Goal: Task Accomplishment & Management: Complete application form

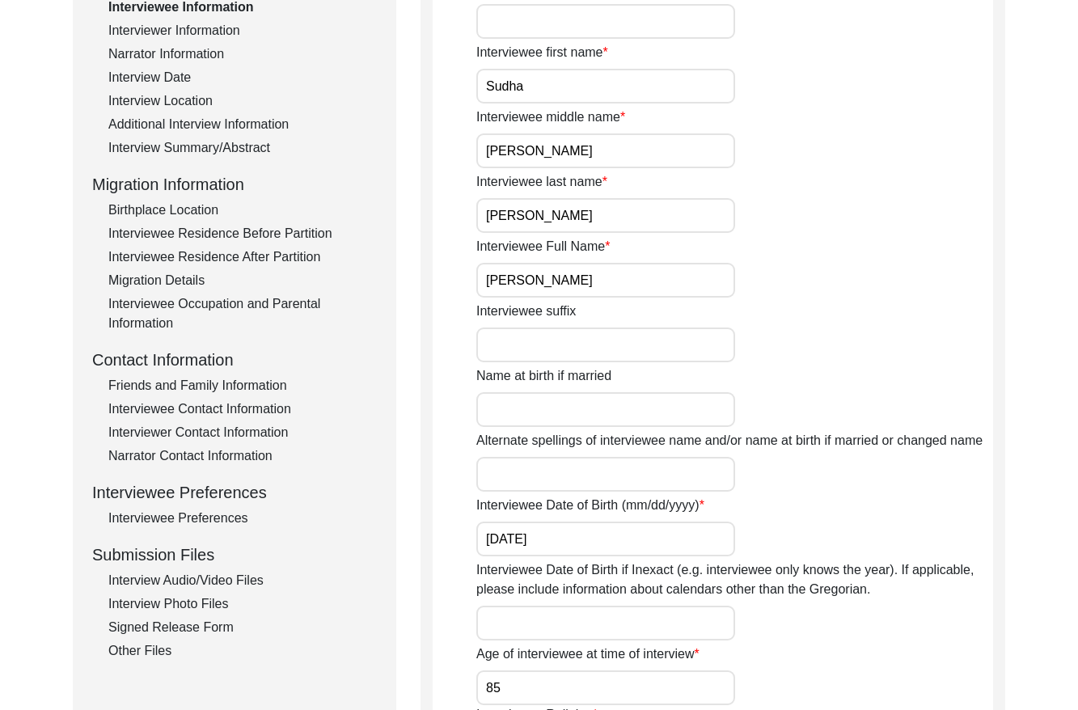
scroll to position [276, 0]
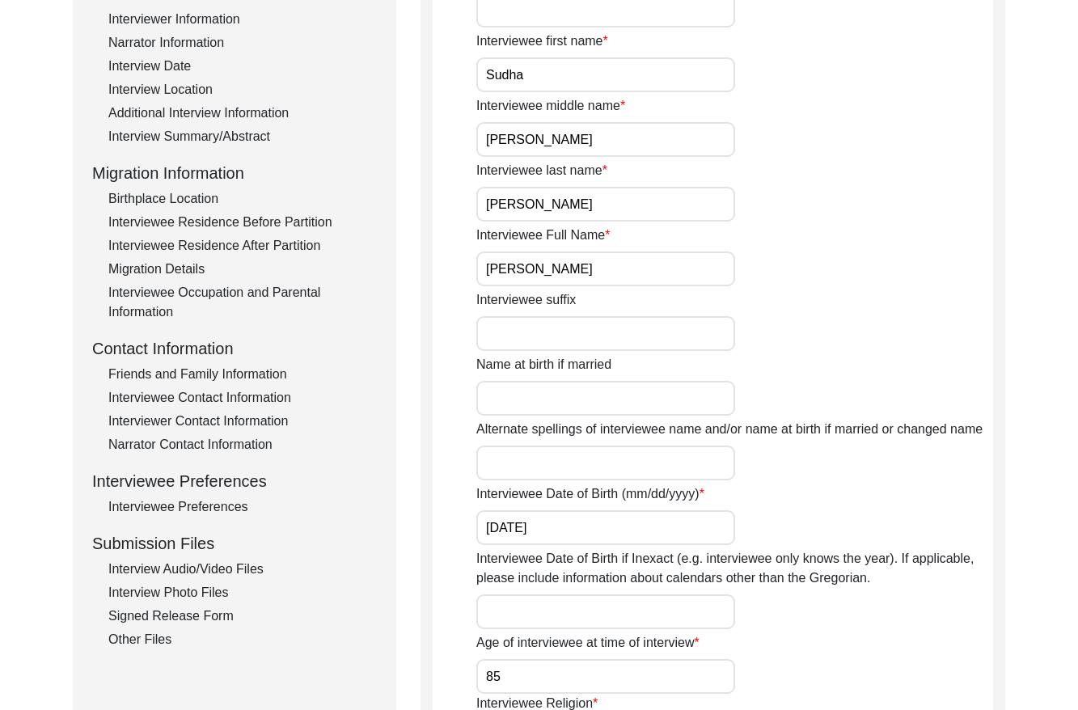
click at [232, 572] on div "Interview Audio/Video Files" at bounding box center [242, 568] width 268 height 19
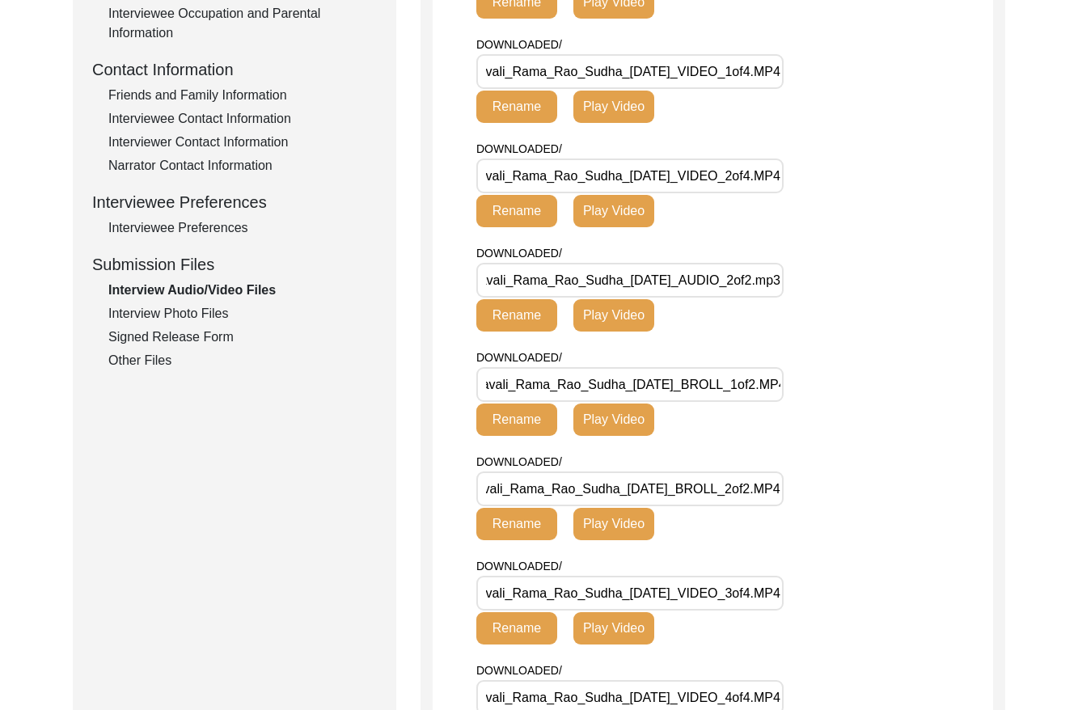
scroll to position [538, 0]
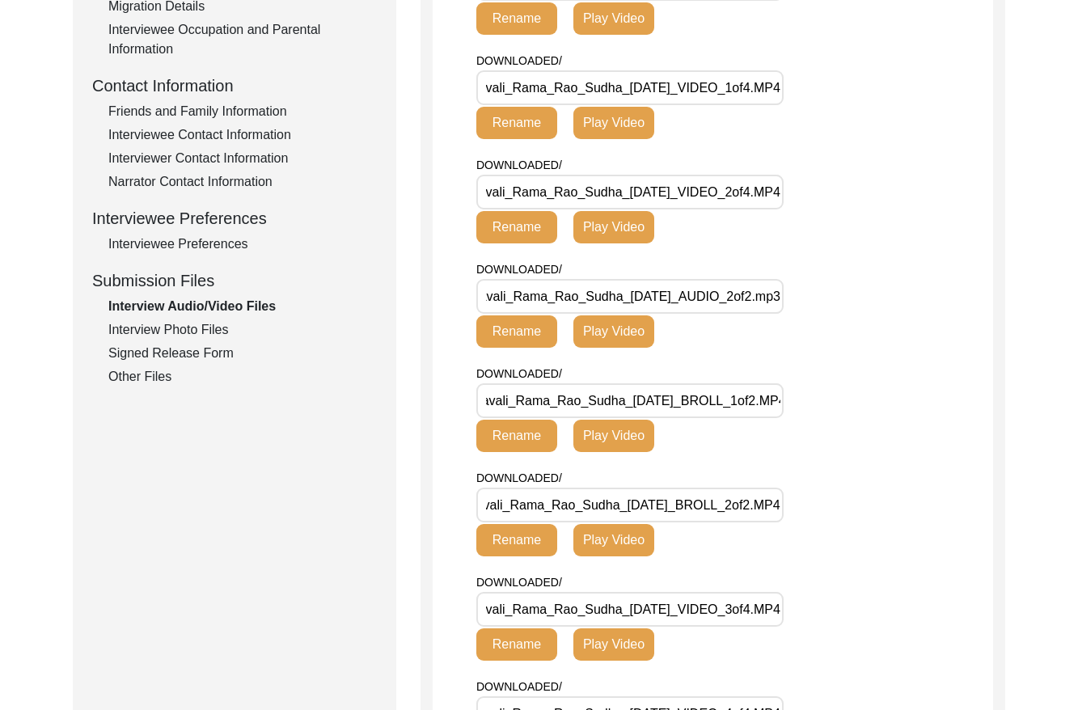
click at [213, 327] on div "Interview Photo Files" at bounding box center [242, 329] width 268 height 19
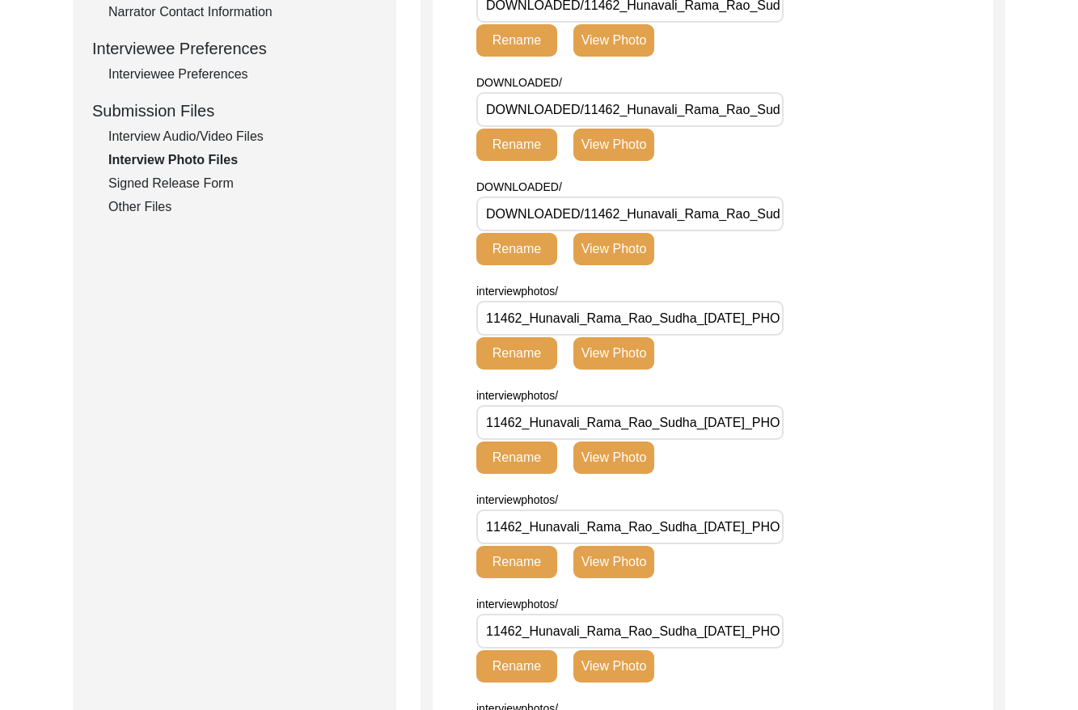
scroll to position [353, 0]
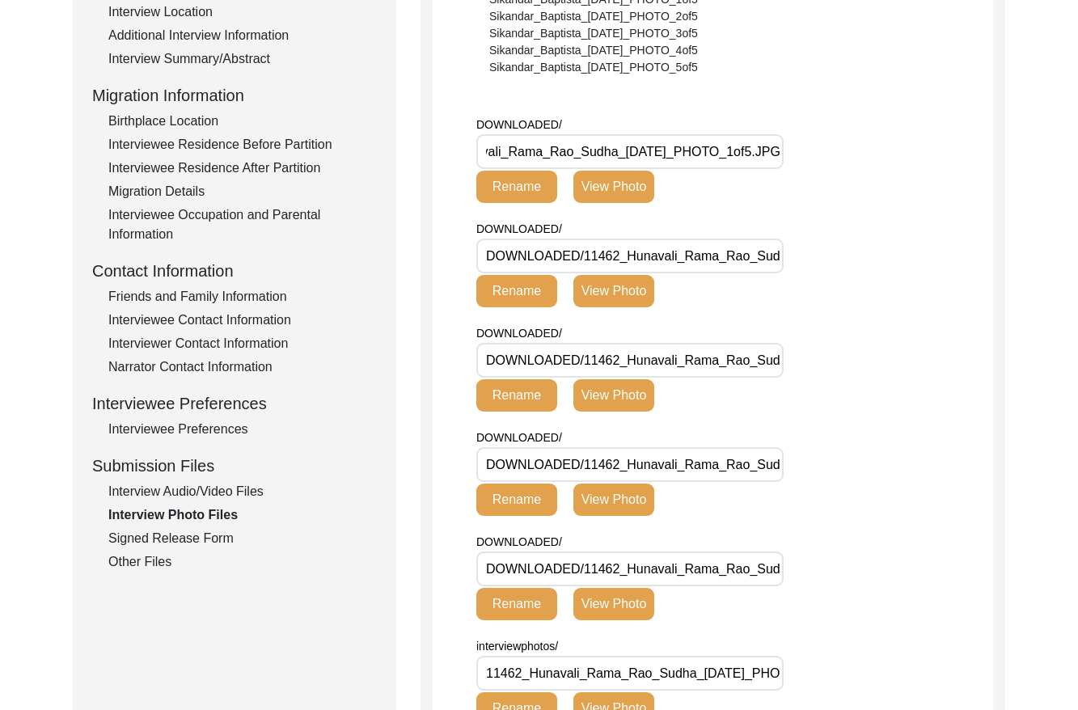
drag, startPoint x: 172, startPoint y: 532, endPoint x: 272, endPoint y: 513, distance: 102.1
click at [173, 532] on div "Signed Release Form" at bounding box center [242, 538] width 268 height 19
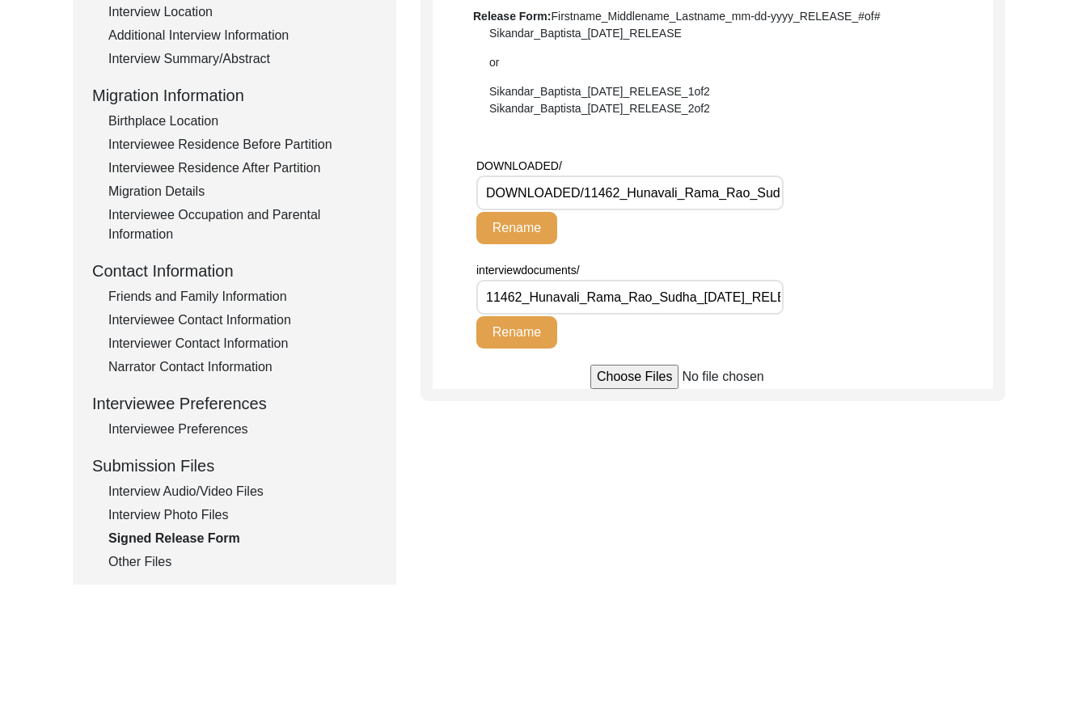
click at [136, 560] on div "Other Files" at bounding box center [242, 561] width 268 height 19
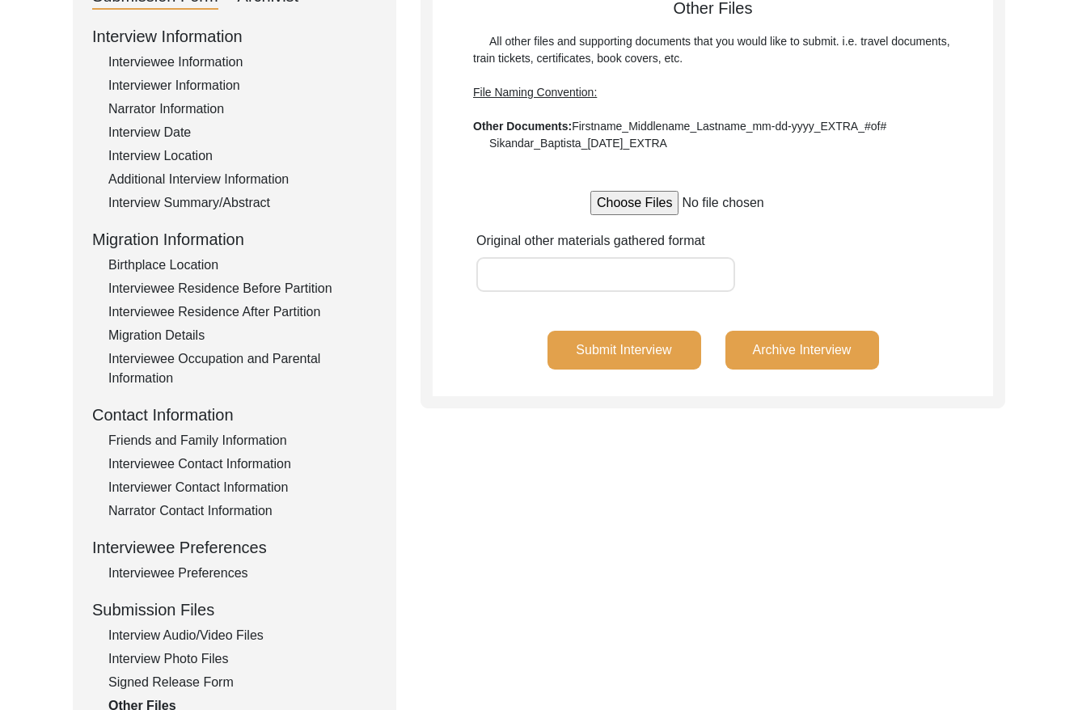
scroll to position [186, 0]
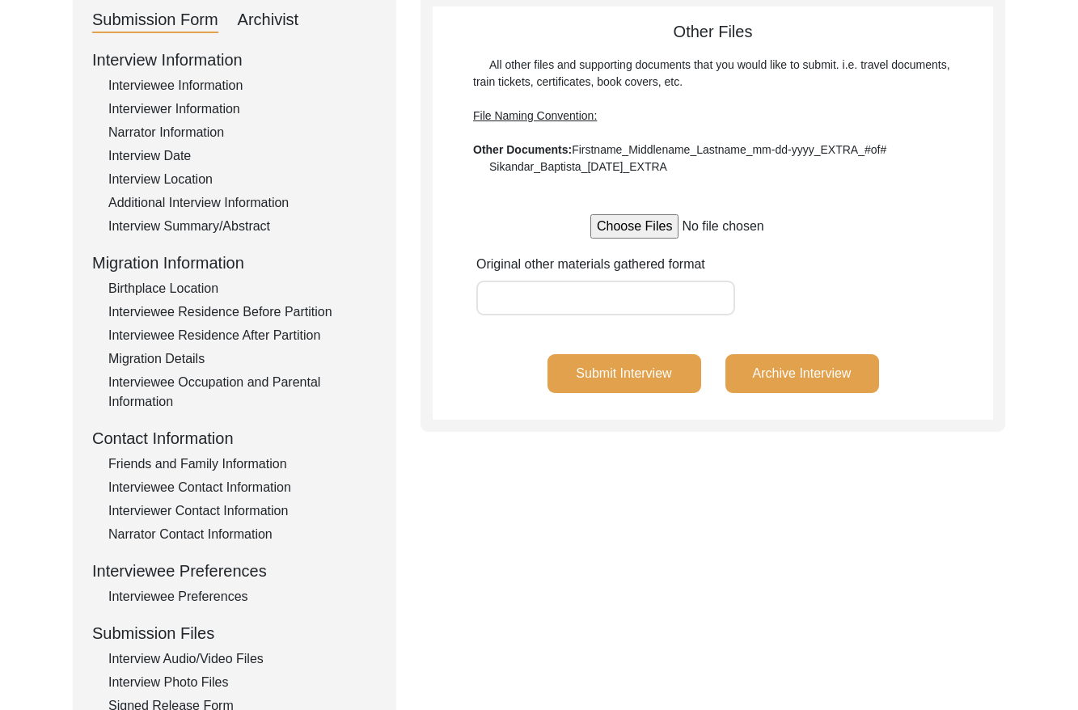
drag, startPoint x: 245, startPoint y: 16, endPoint x: 254, endPoint y: 16, distance: 8.9
click at [247, 16] on div "Archivist" at bounding box center [268, 20] width 61 height 26
select select "Archiving Completed"
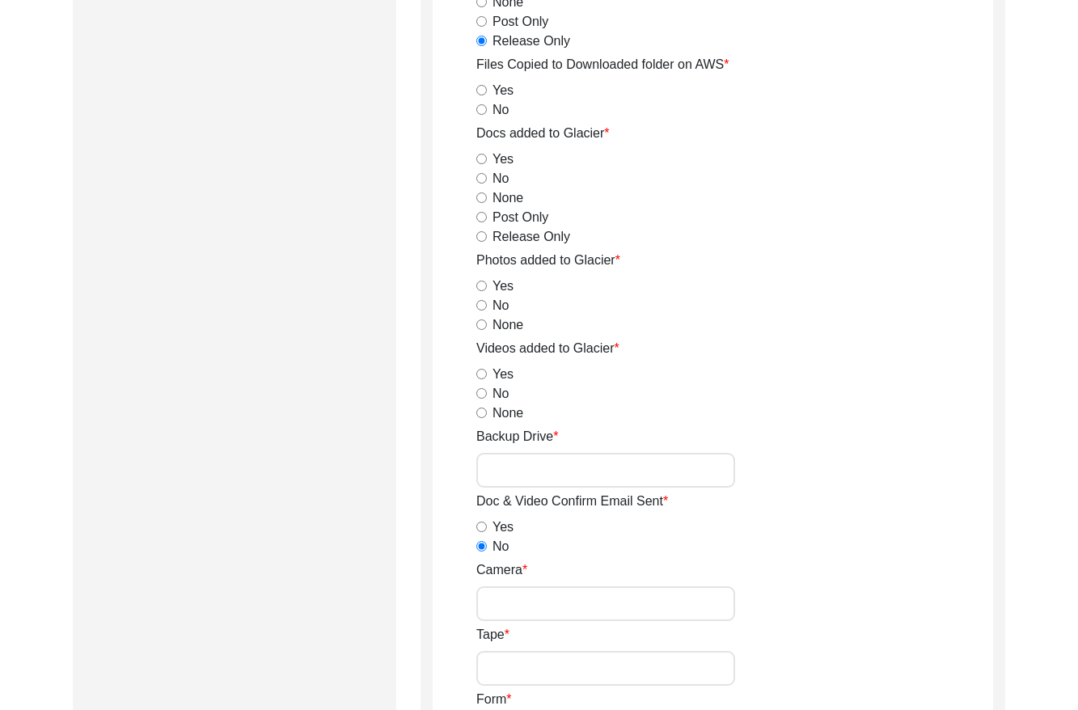
scroll to position [0, 0]
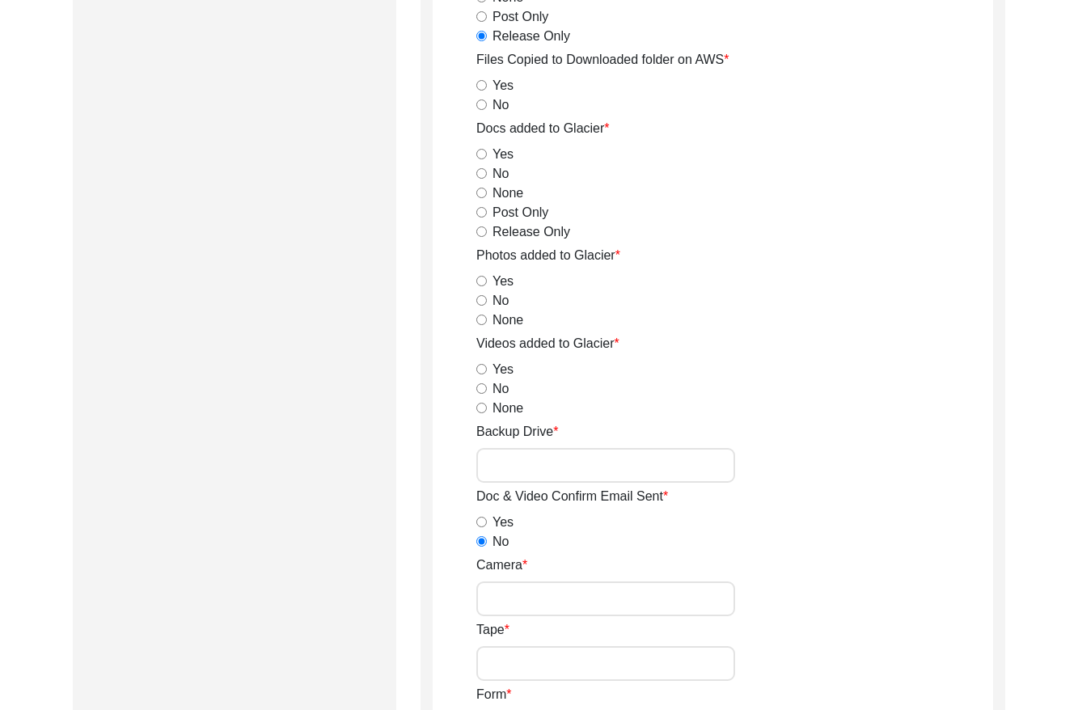
drag, startPoint x: 479, startPoint y: 84, endPoint x: 483, endPoint y: 99, distance: 15.7
click at [480, 85] on input "Yes" at bounding box center [481, 85] width 11 height 11
radio input "true"
drag, startPoint x: 480, startPoint y: 231, endPoint x: 487, endPoint y: 244, distance: 14.5
click at [480, 231] on input "Release Only" at bounding box center [481, 231] width 11 height 11
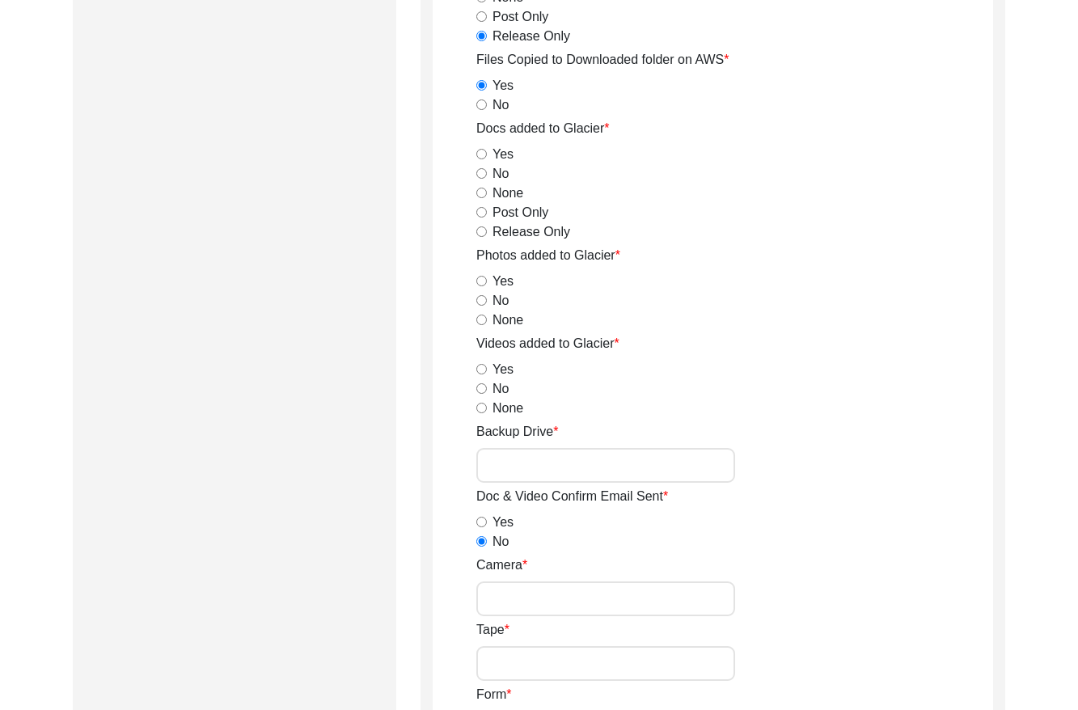
radio input "true"
drag, startPoint x: 483, startPoint y: 286, endPoint x: 483, endPoint y: 340, distance: 54.2
click at [484, 287] on div "Yes" at bounding box center [734, 281] width 517 height 19
click at [484, 390] on input "No" at bounding box center [481, 388] width 11 height 11
radio input "true"
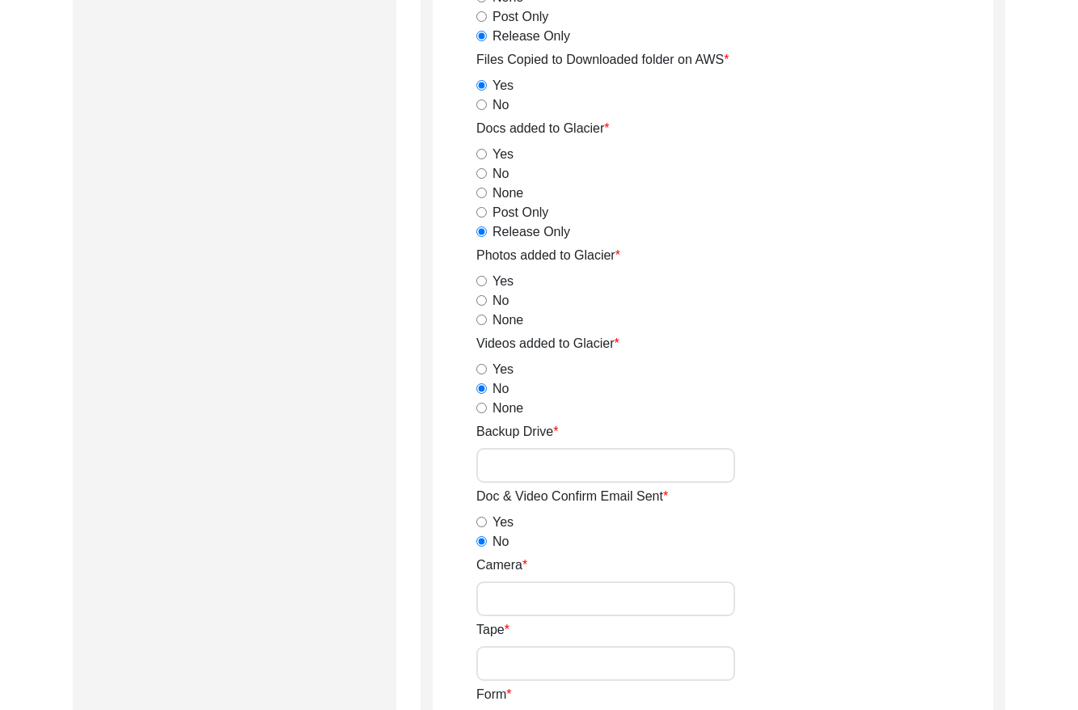
click at [550, 468] on input "Backup Drive" at bounding box center [605, 465] width 259 height 35
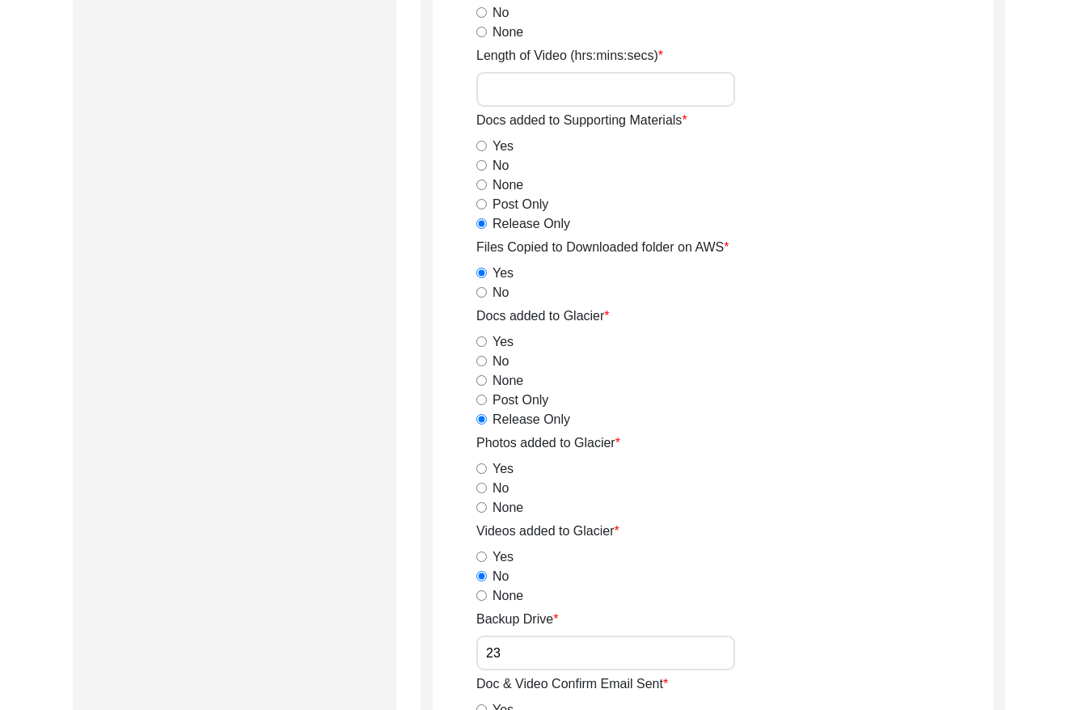
scroll to position [1571, 0]
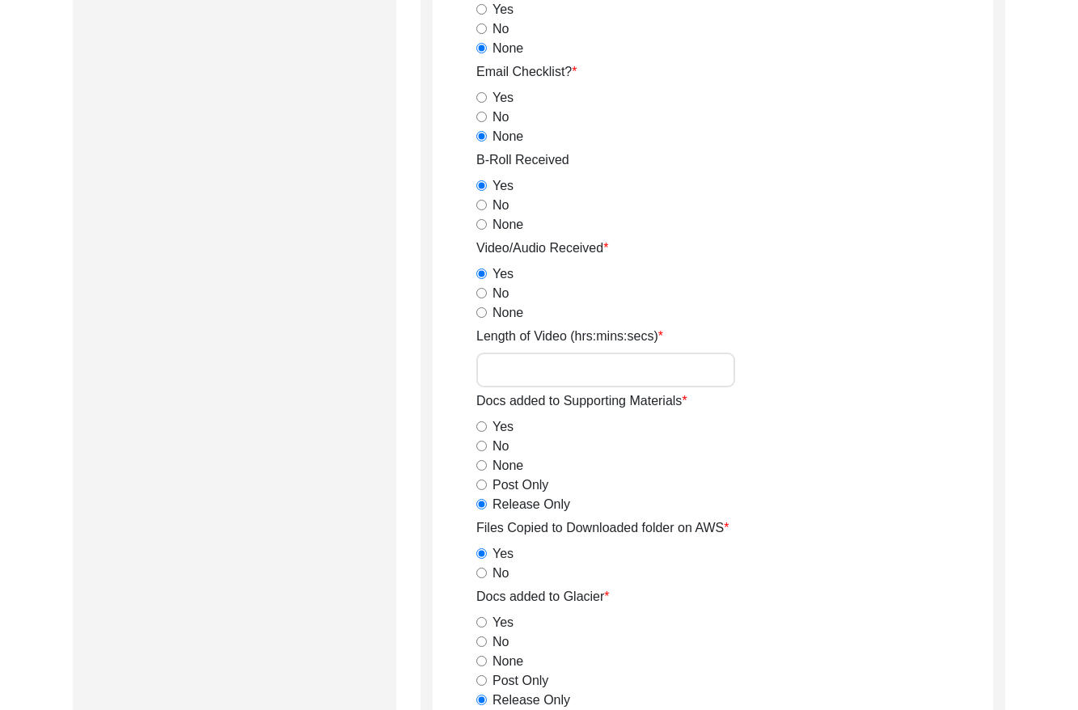
type input "23"
click at [606, 367] on input "Length of Video (hrs:mins:secs)" at bounding box center [605, 370] width 259 height 35
paste input "1:35:11"
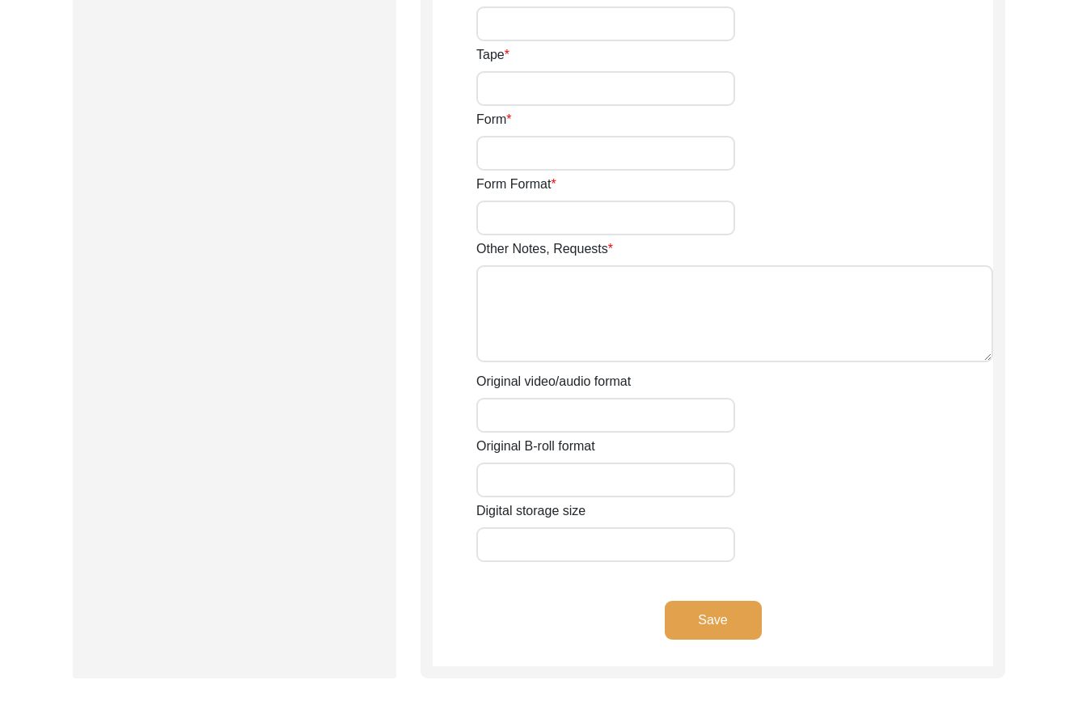
scroll to position [2615, 0]
type input "1:35:11"
click at [547, 290] on textarea "Other Notes, Requests" at bounding box center [734, 312] width 517 height 97
paste textarea "0:07:02"
type textarea "B-roll length: 0:07:02"
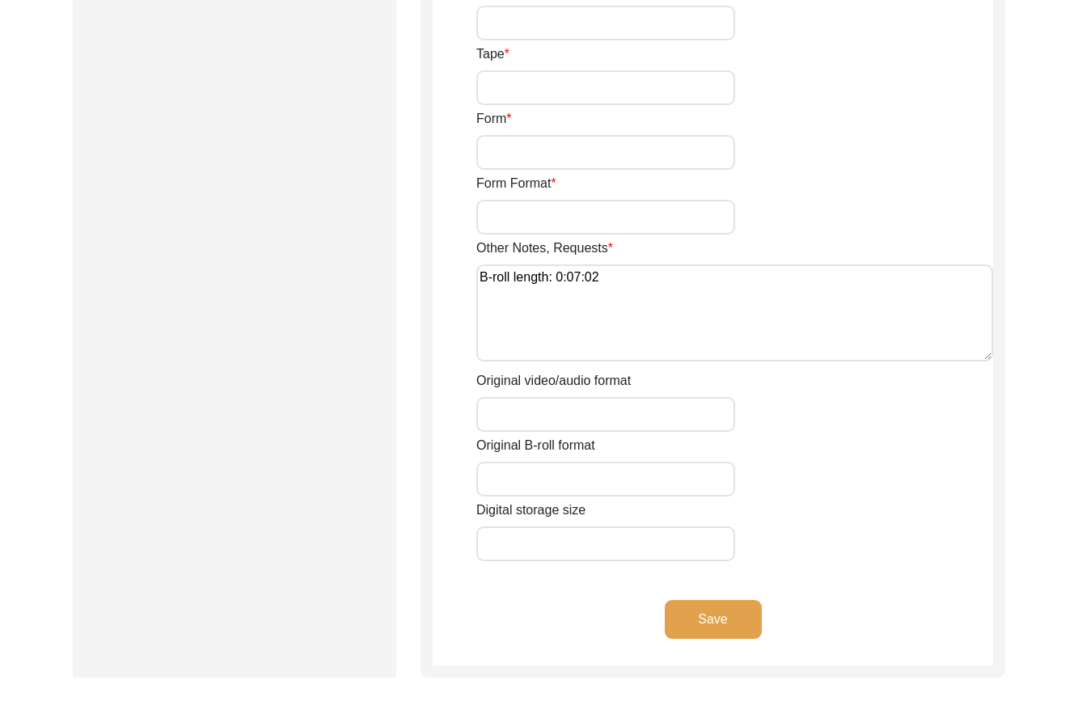
click at [547, 420] on input "Original video/audio format" at bounding box center [605, 414] width 259 height 35
paste input "MP4"
type input "MP4"
click at [516, 473] on input "Original B-roll format" at bounding box center [605, 479] width 259 height 35
paste input "MP4"
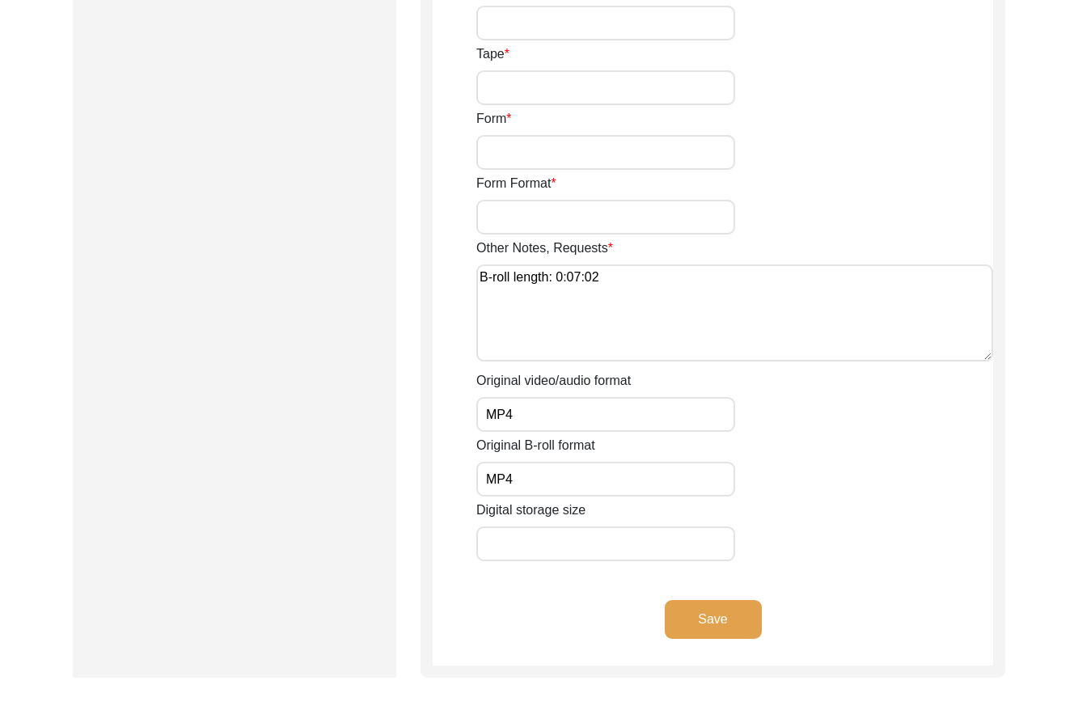
type input "MP4"
click at [525, 551] on input "Digital storage size" at bounding box center [605, 543] width 259 height 35
paste input "27.06 GB"
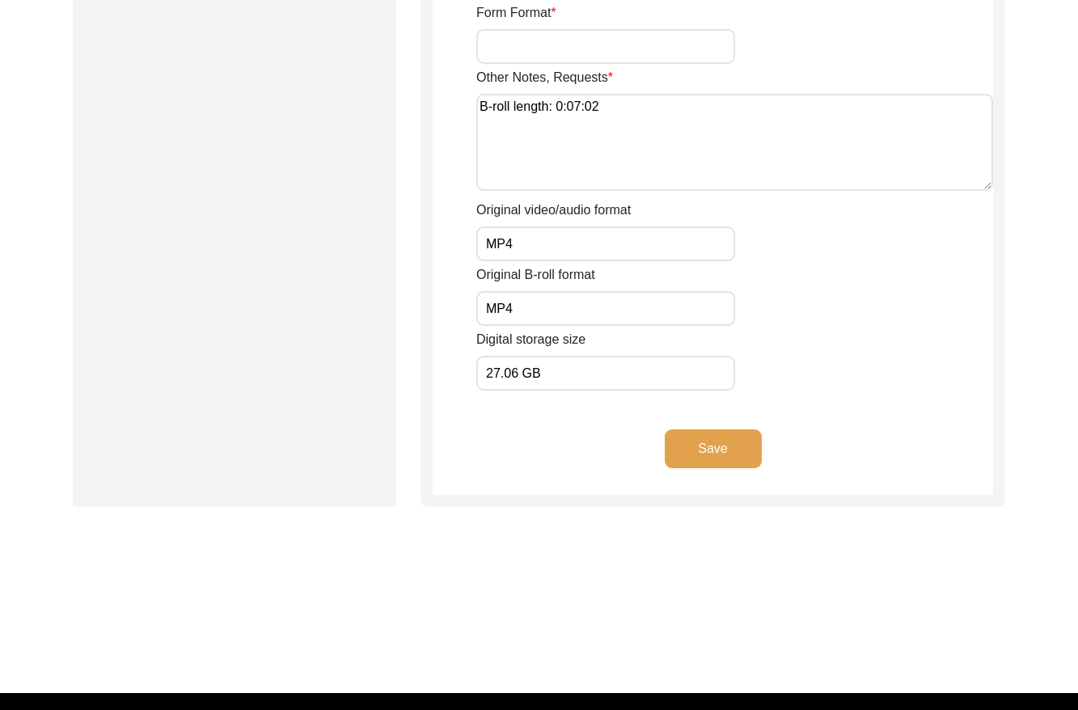
scroll to position [2814, 0]
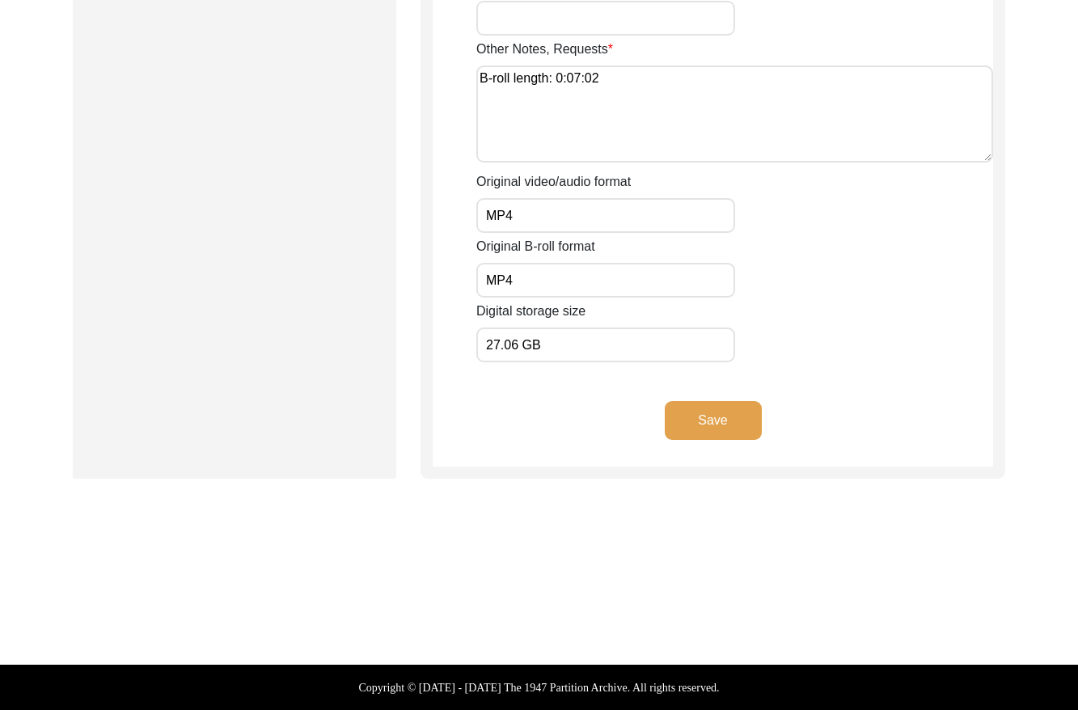
type input "27.06 GB"
click at [712, 421] on button "Save" at bounding box center [713, 420] width 97 height 39
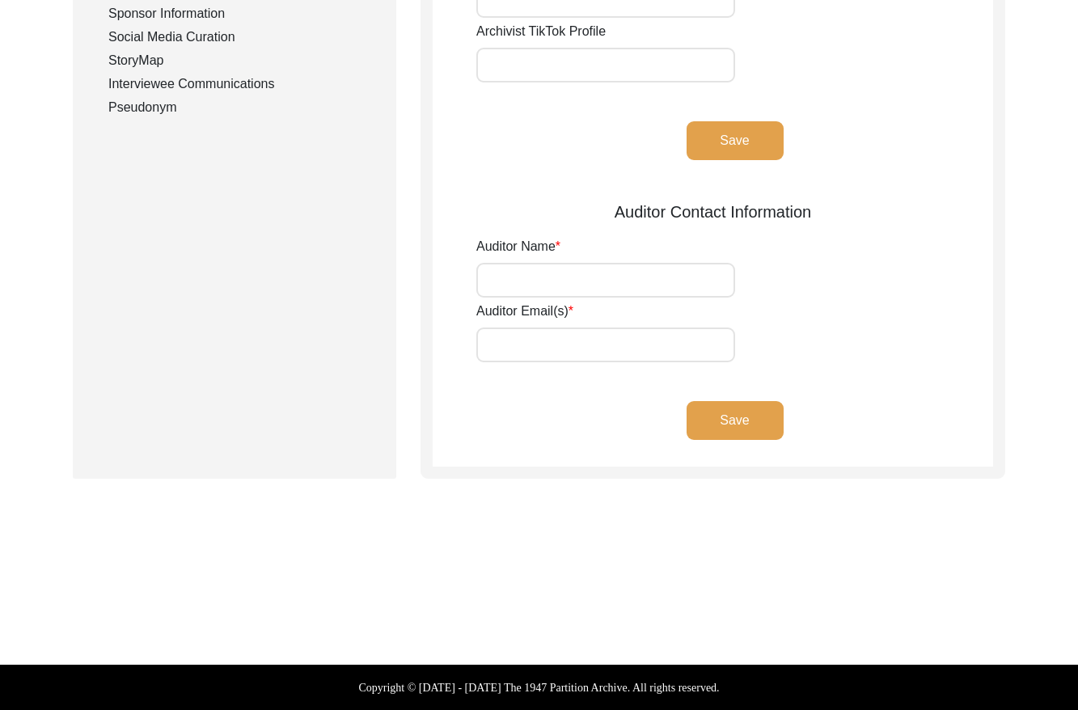
type input "[PERSON_NAME]"
type input "[EMAIL_ADDRESS][DOMAIN_NAME]"
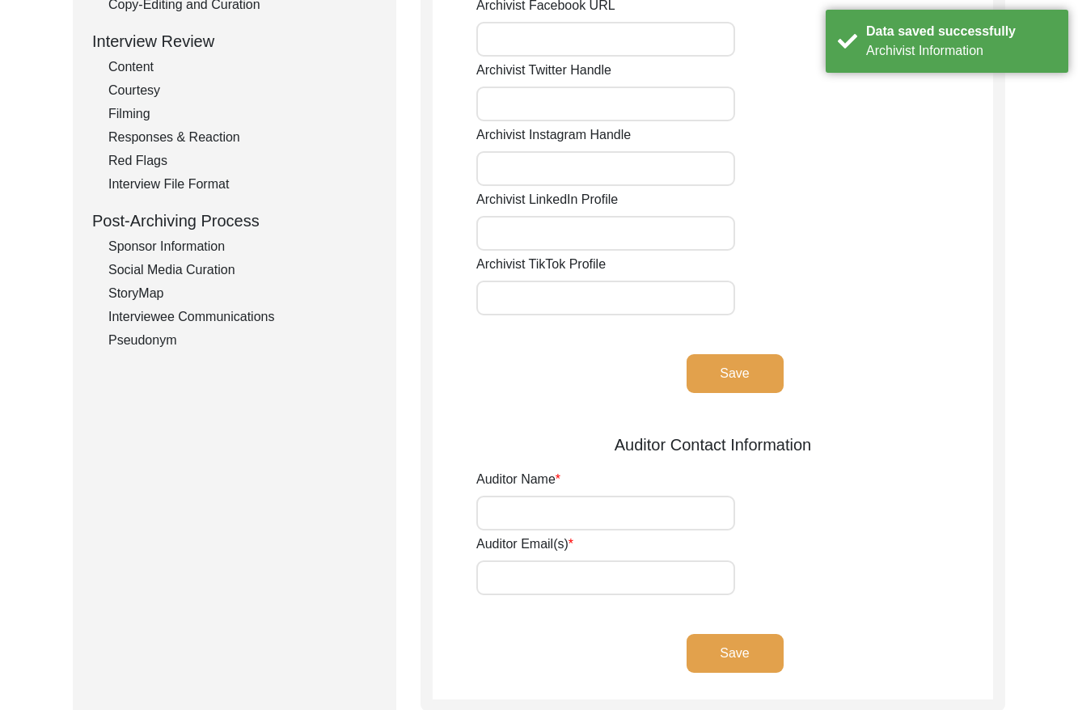
scroll to position [0, 0]
